Goal: Information Seeking & Learning: Learn about a topic

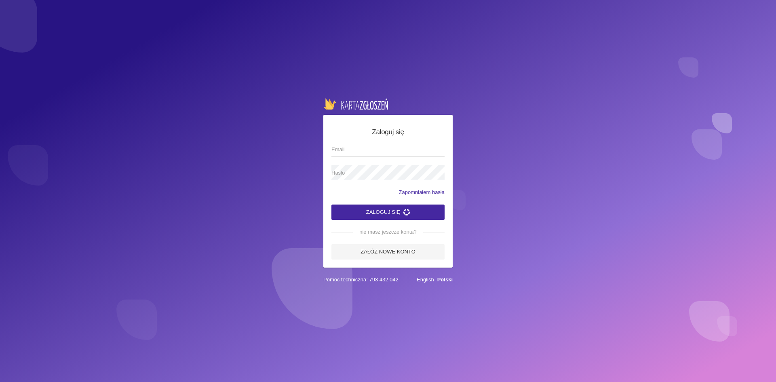
click at [345, 153] on input "Email" at bounding box center [388, 149] width 113 height 15
type input "[EMAIL_ADDRESS][DOMAIN_NAME]"
click at [399, 210] on button "Zaloguj się" at bounding box center [388, 212] width 113 height 15
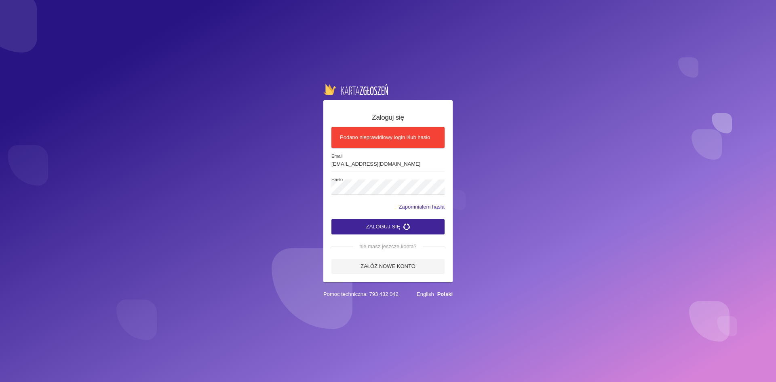
click at [385, 227] on button "Zaloguj się" at bounding box center [388, 226] width 113 height 15
click at [365, 183] on label "Hasło" at bounding box center [388, 187] width 113 height 15
click at [380, 224] on button "Zaloguj się" at bounding box center [388, 226] width 113 height 15
click at [380, 226] on button "Zaloguj się" at bounding box center [388, 226] width 113 height 15
click at [387, 220] on button "Zaloguj się" at bounding box center [388, 226] width 113 height 15
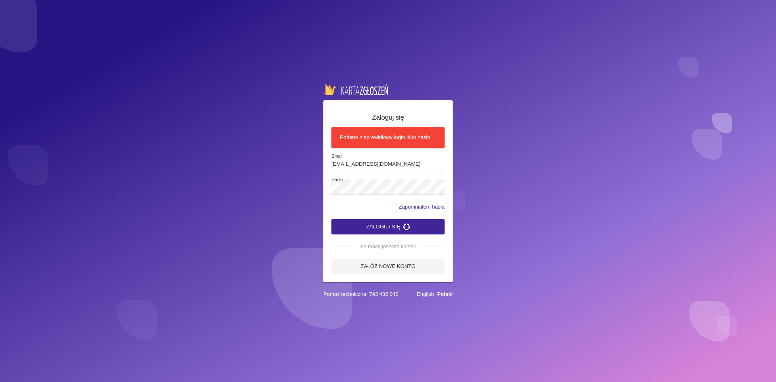
click at [376, 221] on button "Zaloguj się" at bounding box center [388, 226] width 113 height 15
click at [332, 219] on button "Zaloguj się" at bounding box center [388, 226] width 113 height 15
click at [370, 224] on button "Zaloguj się" at bounding box center [388, 226] width 113 height 15
click at [377, 225] on button "Zaloguj się" at bounding box center [388, 226] width 113 height 15
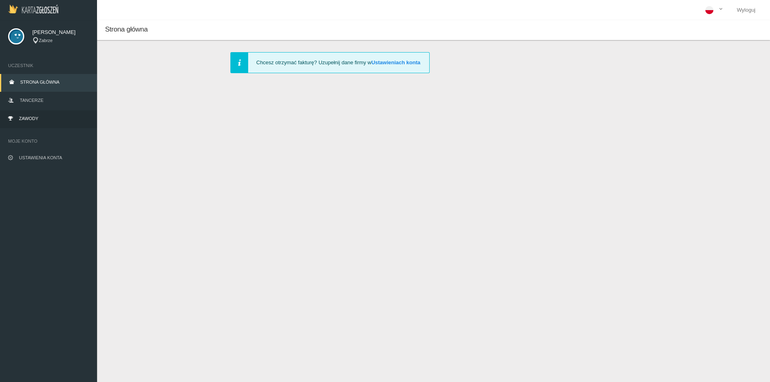
click at [40, 117] on link "Zawody" at bounding box center [48, 119] width 97 height 18
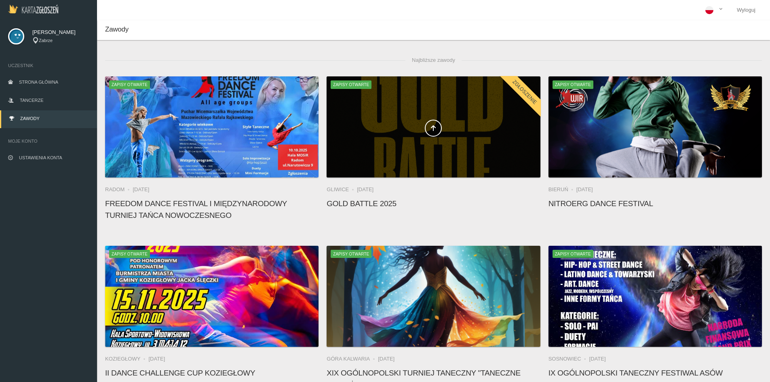
click at [393, 134] on span at bounding box center [434, 128] width 214 height 17
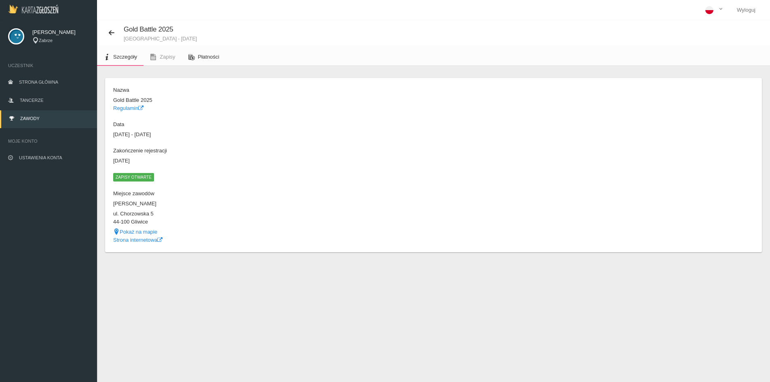
click at [222, 57] on link "Płatności" at bounding box center [204, 57] width 44 height 18
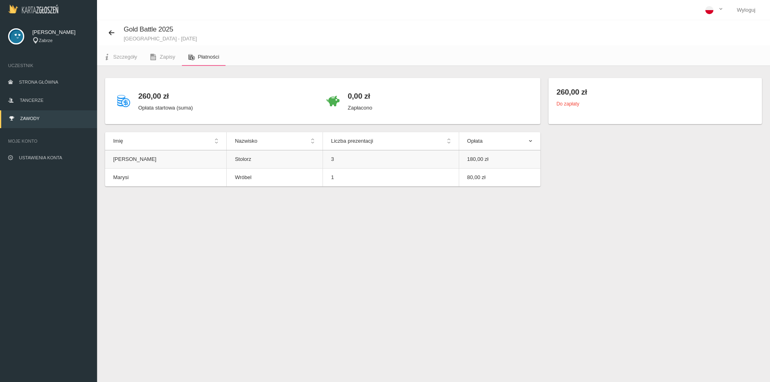
click at [247, 155] on td "Stolorz" at bounding box center [275, 159] width 96 height 18
click at [227, 159] on td "Stolorz" at bounding box center [275, 159] width 96 height 18
click at [150, 160] on td "[PERSON_NAME]" at bounding box center [166, 159] width 122 height 18
click at [40, 120] on link "Zawody" at bounding box center [48, 119] width 97 height 18
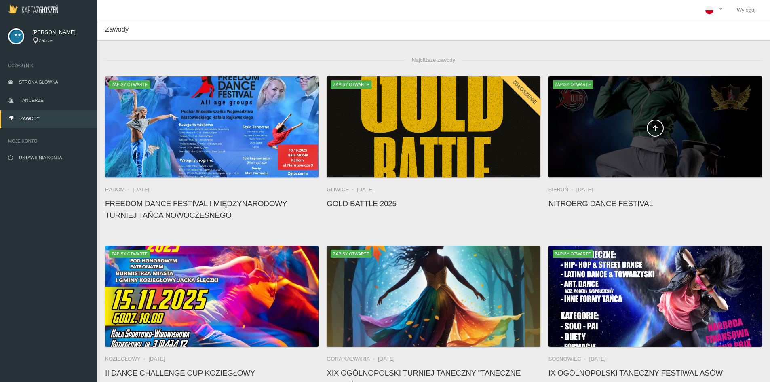
click at [605, 105] on div at bounding box center [656, 126] width 214 height 101
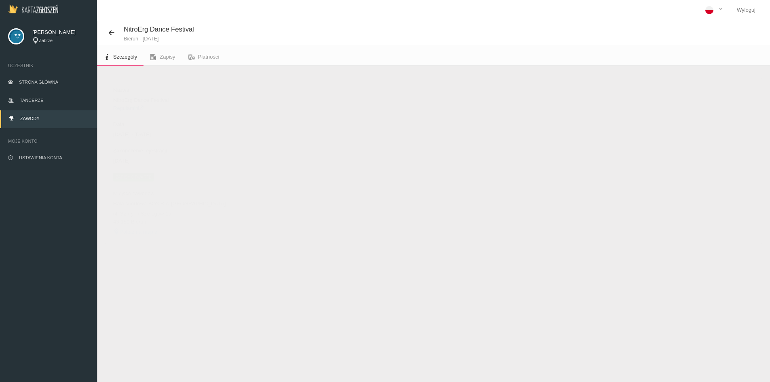
click at [131, 110] on link "Regulamin" at bounding box center [128, 108] width 30 height 6
click at [28, 119] on span "Zawody" at bounding box center [29, 118] width 19 height 5
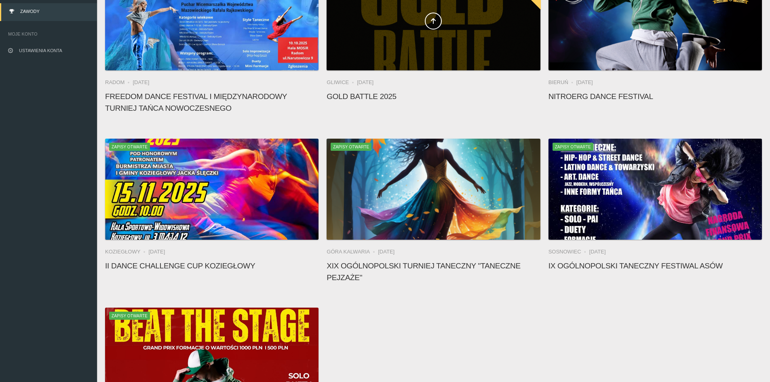
scroll to position [121, 0]
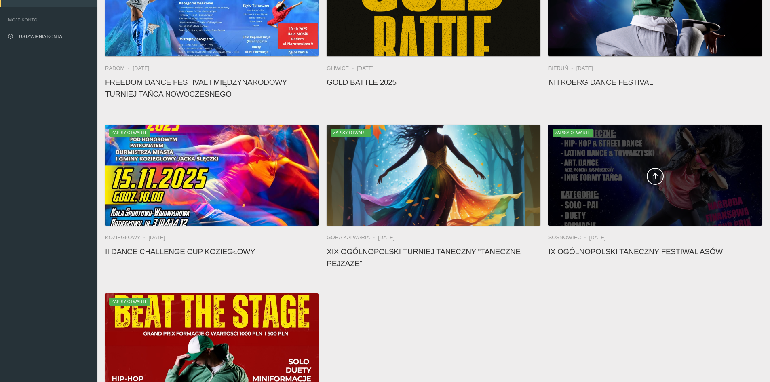
click at [662, 161] on div at bounding box center [656, 175] width 214 height 101
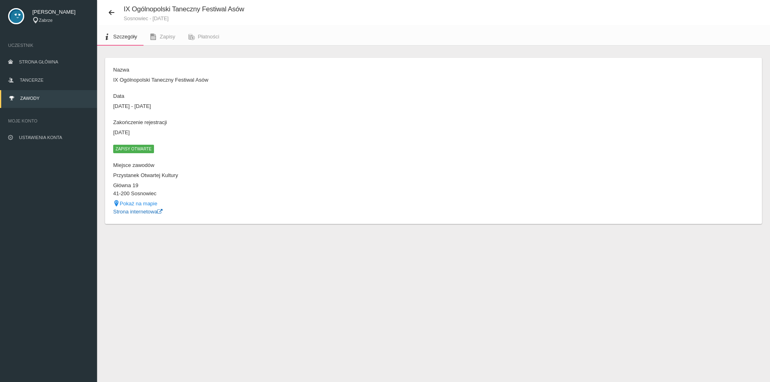
click at [133, 211] on link "Strona internetowa" at bounding box center [137, 212] width 49 height 6
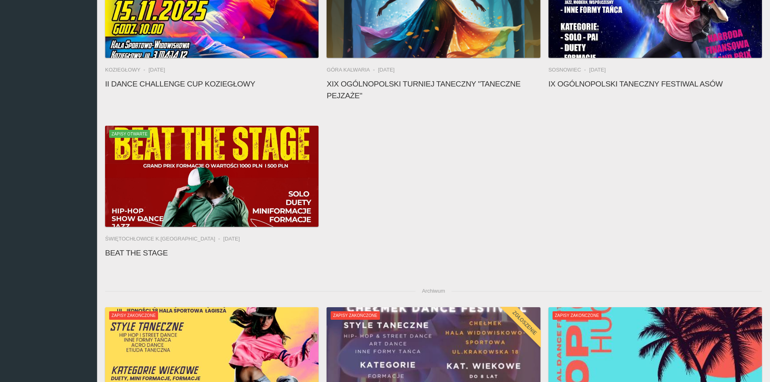
scroll to position [303, 0]
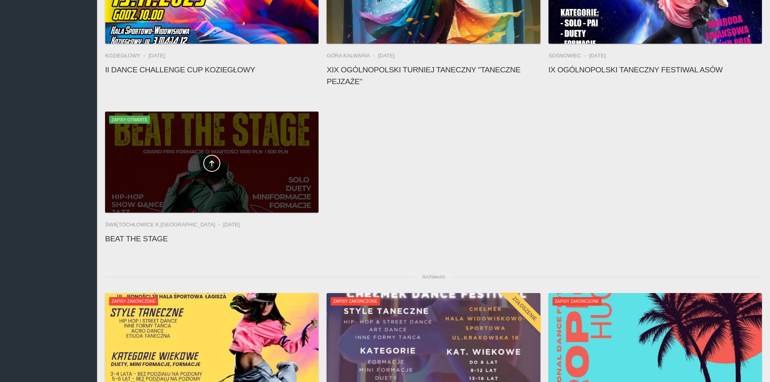
click at [237, 153] on div at bounding box center [212, 162] width 214 height 101
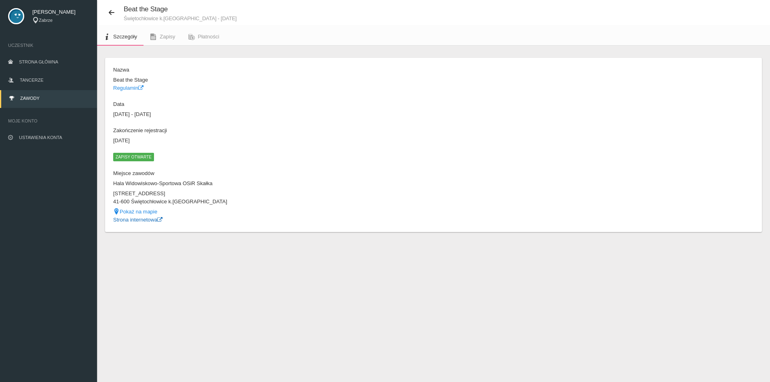
click at [147, 219] on link "Strona internetowa" at bounding box center [137, 220] width 49 height 6
